Goal: Task Accomplishment & Management: Use online tool/utility

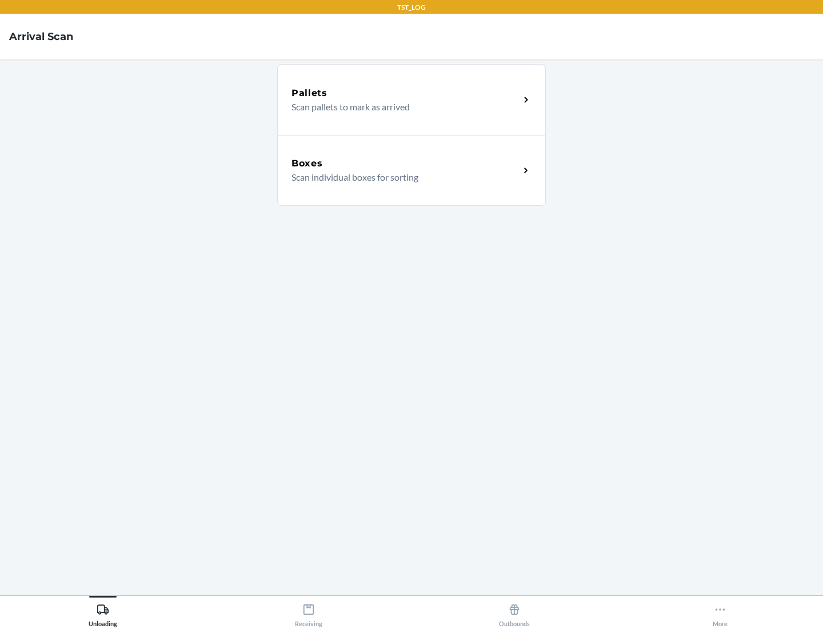
click at [405, 163] on div "Boxes" at bounding box center [405, 164] width 228 height 14
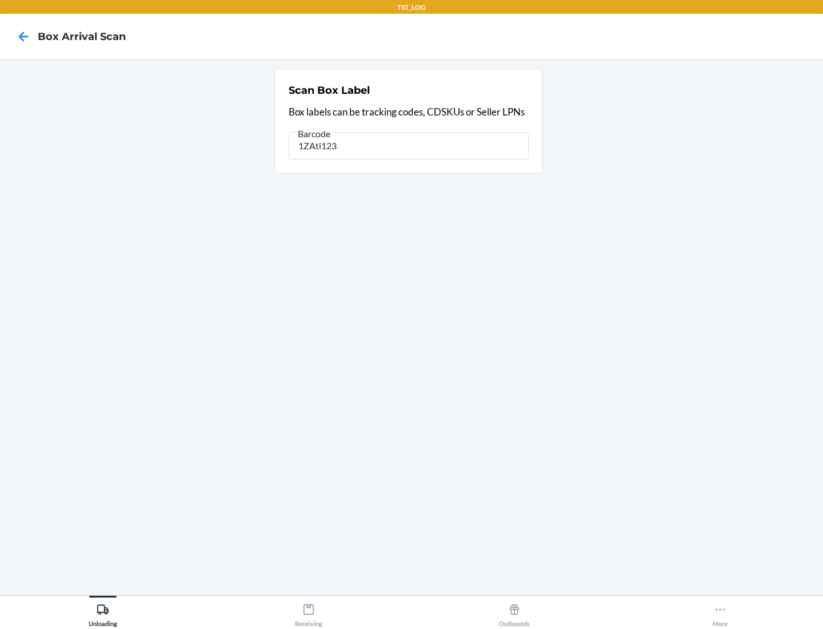
type input "1ZAti123"
